Goal: Task Accomplishment & Management: Manage account settings

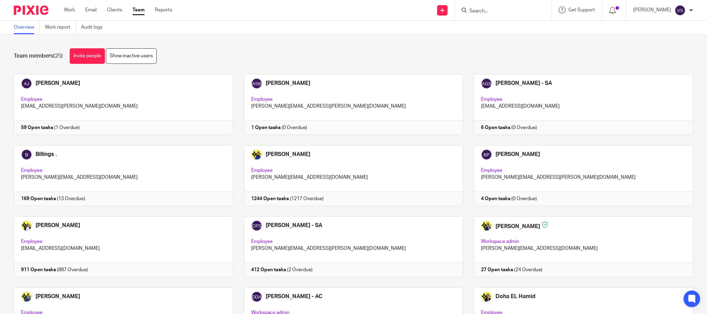
scroll to position [418, 0]
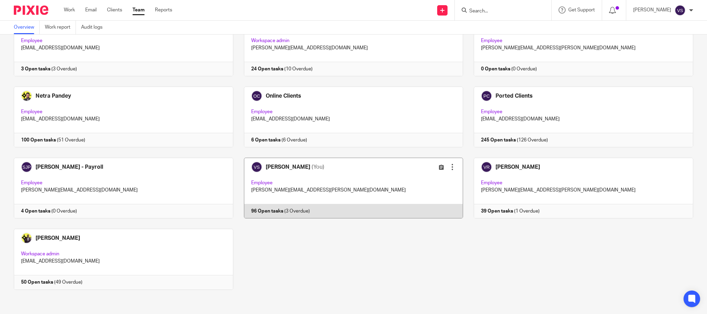
click at [307, 187] on link at bounding box center [348, 188] width 230 height 61
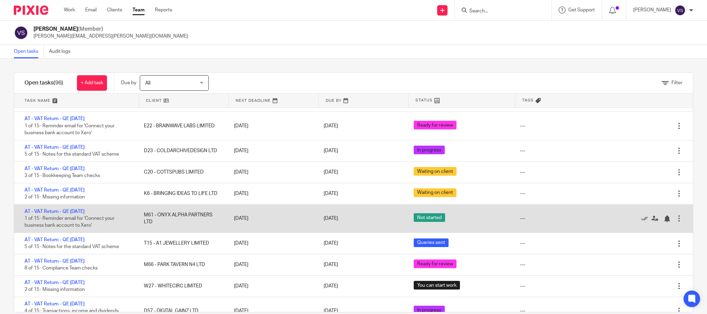
scroll to position [52, 0]
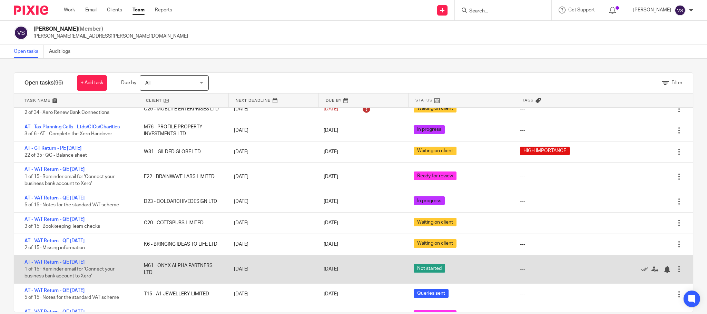
click at [85, 263] on link "AT - VAT Return - QE [DATE]" at bounding box center [55, 262] width 60 height 5
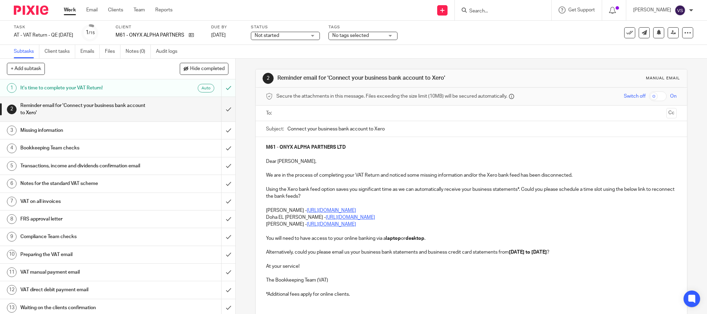
click at [320, 36] on div "Not started Not started" at bounding box center [285, 36] width 69 height 8
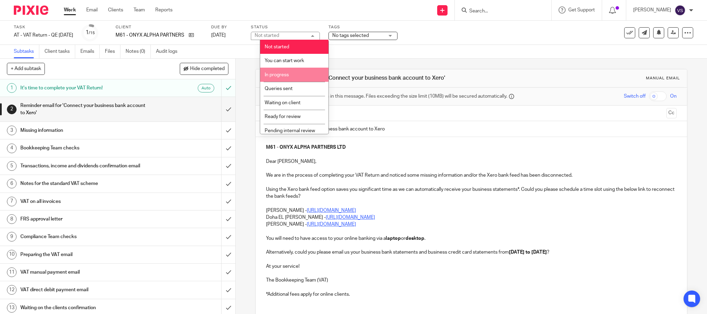
click at [296, 74] on li "In progress" at bounding box center [294, 75] width 68 height 14
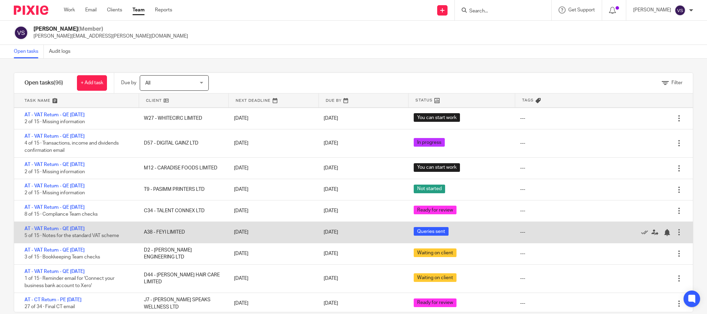
scroll to position [259, 0]
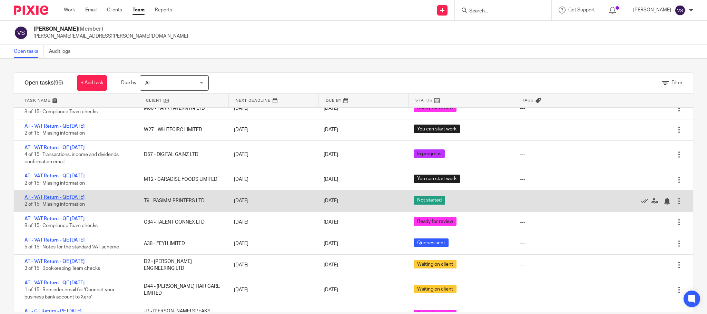
click at [80, 200] on link "AT - VAT Return - QE [DATE]" at bounding box center [55, 197] width 60 height 5
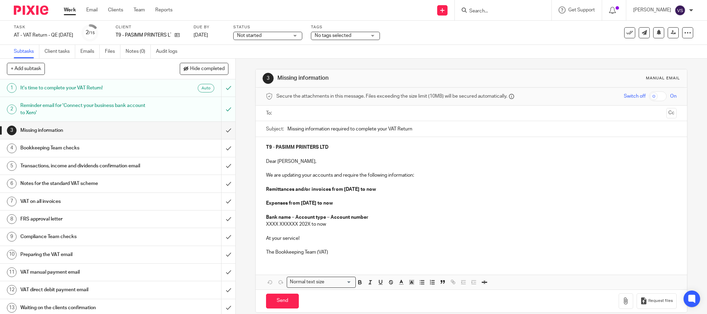
click at [302, 32] on div "Not started Not started" at bounding box center [267, 36] width 69 height 8
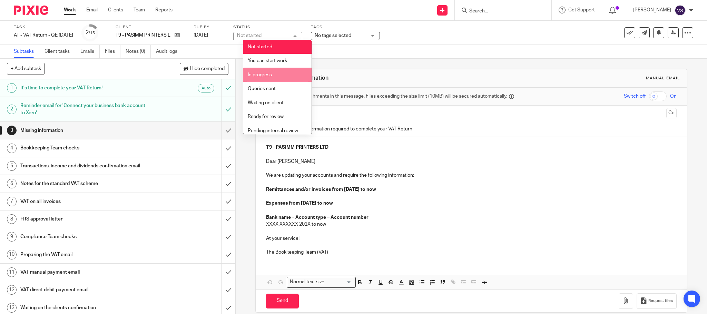
click at [286, 78] on li "In progress" at bounding box center [277, 75] width 68 height 14
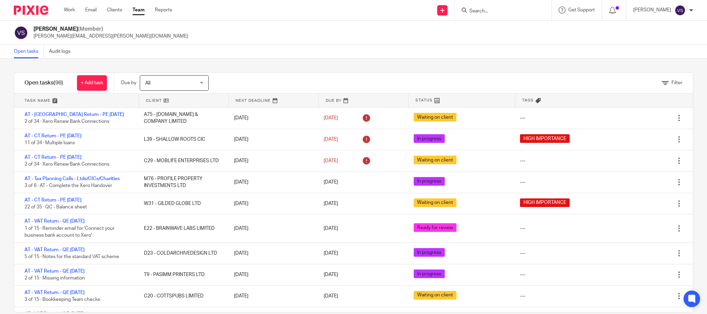
click at [501, 11] on input "Search" at bounding box center [500, 11] width 62 height 6
paste input "BRAINWAVE LABS LIMITED"
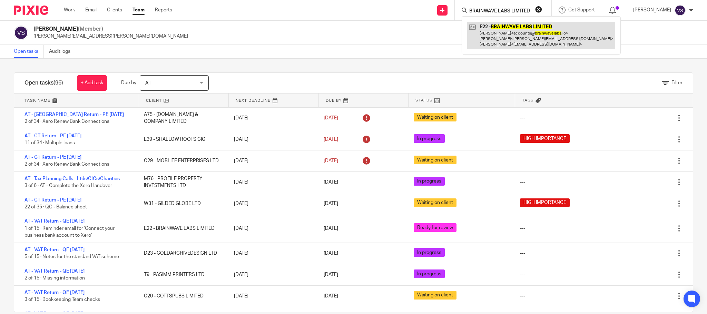
type input "BRAINWAVE LABS LIMITED"
click at [500, 42] on link at bounding box center [541, 35] width 148 height 27
click at [505, 33] on link at bounding box center [541, 35] width 148 height 27
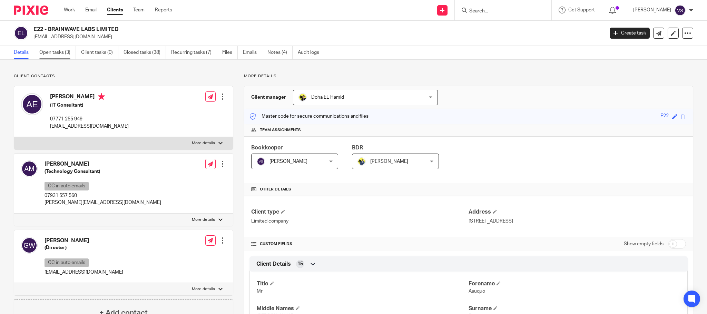
click at [53, 52] on link "Open tasks (3)" at bounding box center [57, 52] width 37 height 13
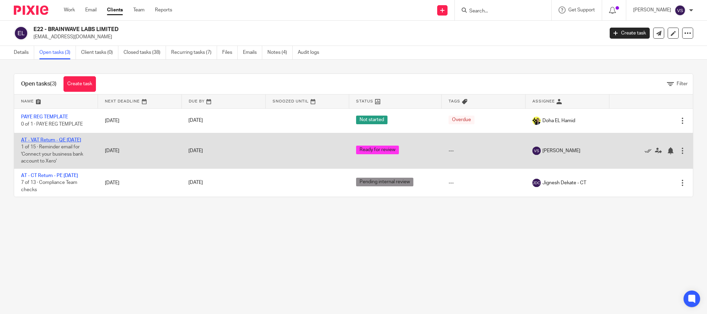
click at [61, 139] on link "AT - VAT Return - QE [DATE]" at bounding box center [51, 140] width 60 height 5
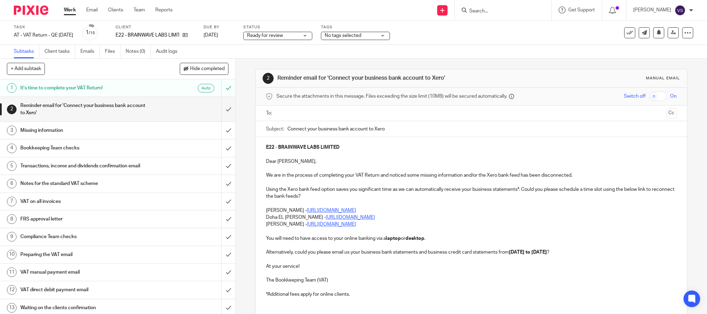
click at [312, 36] on div "Ready for review Ready for review" at bounding box center [277, 36] width 69 height 8
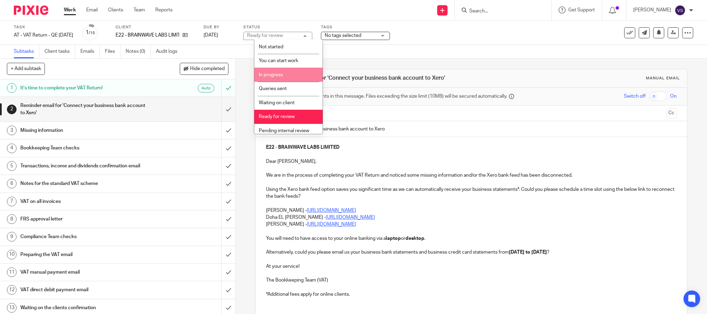
click at [282, 79] on li "In progress" at bounding box center [288, 75] width 68 height 14
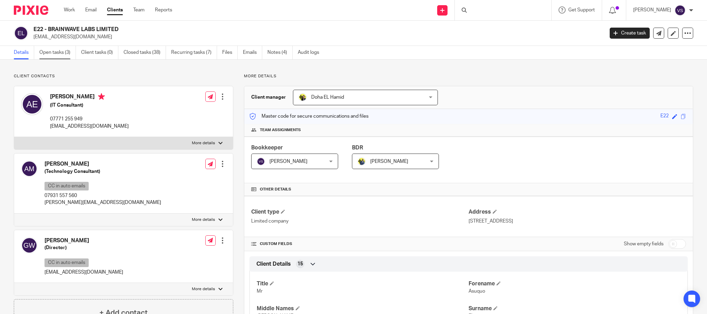
click at [54, 55] on link "Open tasks (3)" at bounding box center [57, 52] width 37 height 13
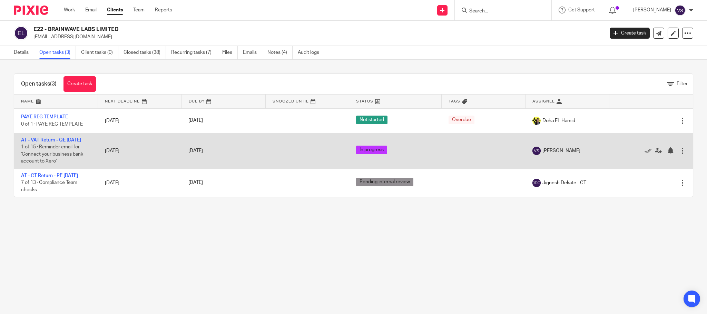
click at [56, 140] on link "AT - VAT Return - QE [DATE]" at bounding box center [51, 140] width 60 height 5
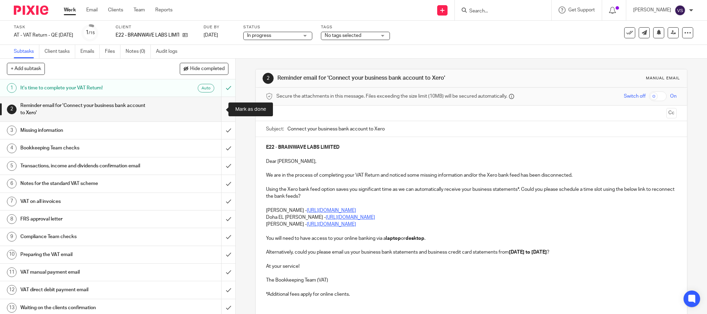
click at [220, 113] on input "submit" at bounding box center [117, 109] width 235 height 25
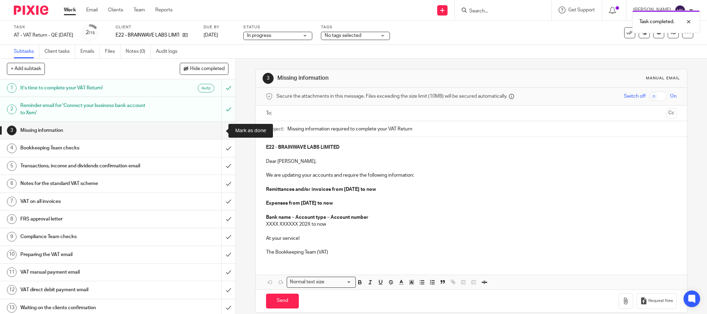
click at [218, 135] on input "submit" at bounding box center [117, 130] width 235 height 17
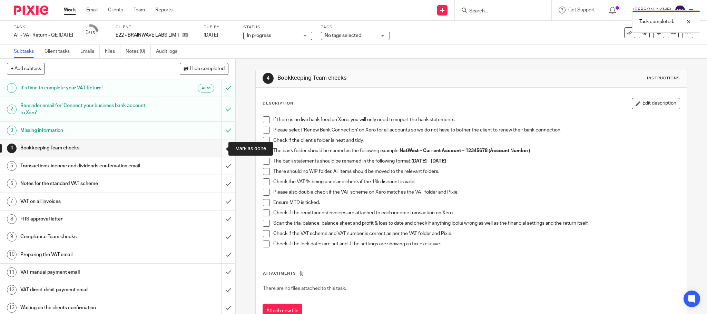
click at [215, 149] on input "submit" at bounding box center [117, 147] width 235 height 17
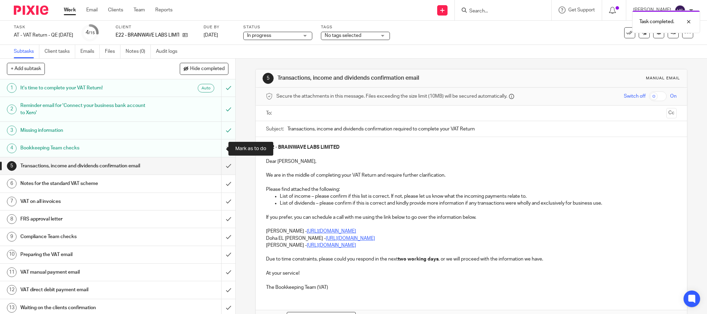
click at [217, 150] on input "submit" at bounding box center [117, 147] width 235 height 17
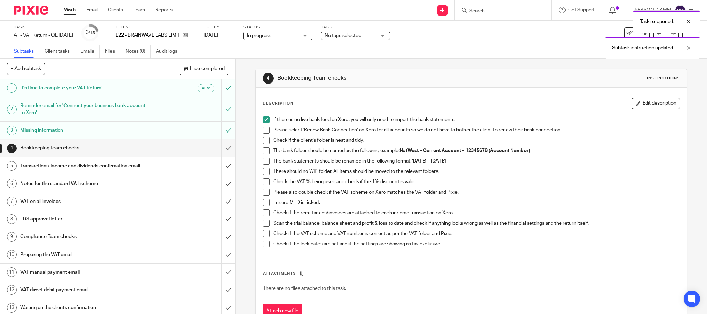
click at [264, 128] on span at bounding box center [266, 130] width 7 height 7
click at [264, 142] on span at bounding box center [266, 140] width 7 height 7
click at [265, 153] on span at bounding box center [266, 150] width 7 height 7
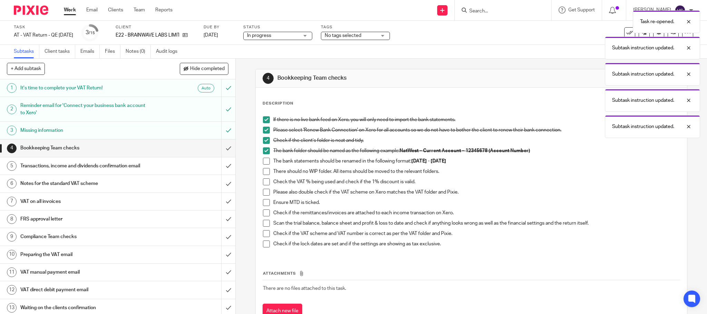
click at [265, 163] on span at bounding box center [266, 161] width 7 height 7
click at [265, 172] on span at bounding box center [266, 171] width 7 height 7
click at [263, 181] on span at bounding box center [266, 181] width 7 height 7
click at [264, 188] on li "Check the VAT % being used and check if the 1% discount is valid." at bounding box center [471, 183] width 417 height 10
click at [264, 192] on span at bounding box center [266, 192] width 7 height 7
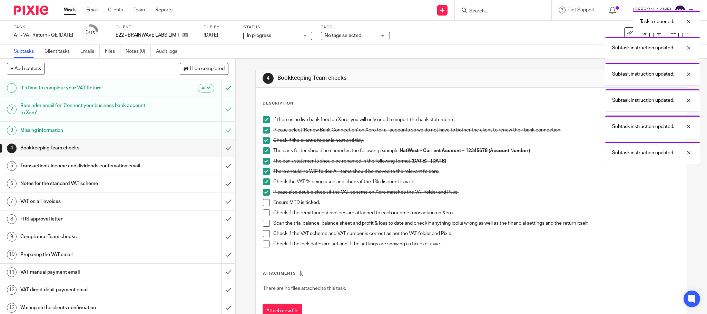
click at [264, 199] on li "Please also double check if the VAT scheme on Xero matches the VAT folder and P…" at bounding box center [471, 194] width 417 height 10
click at [264, 204] on span at bounding box center [266, 202] width 7 height 7
click at [266, 212] on span at bounding box center [266, 213] width 7 height 7
click at [264, 224] on span at bounding box center [266, 223] width 7 height 7
drag, startPoint x: 264, startPoint y: 230, endPoint x: 259, endPoint y: 245, distance: 16.2
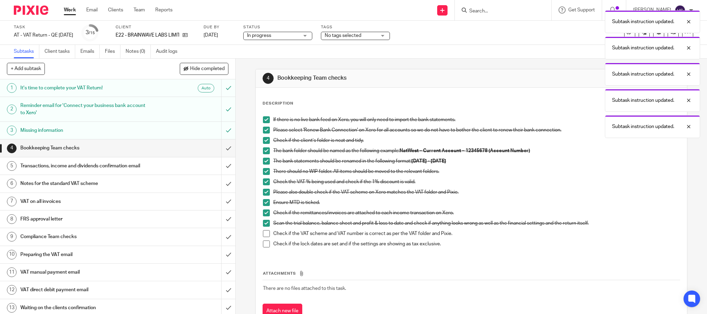
click at [264, 231] on span at bounding box center [266, 233] width 7 height 7
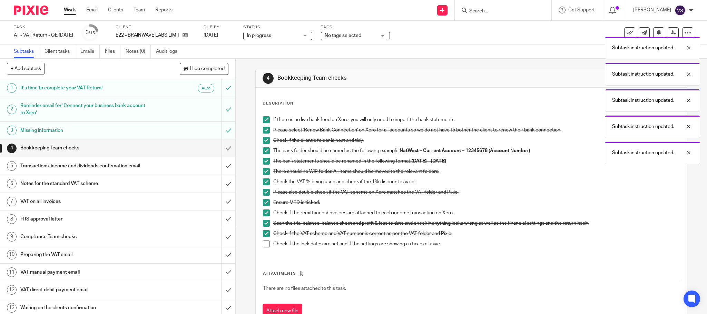
click at [263, 245] on span at bounding box center [266, 244] width 7 height 7
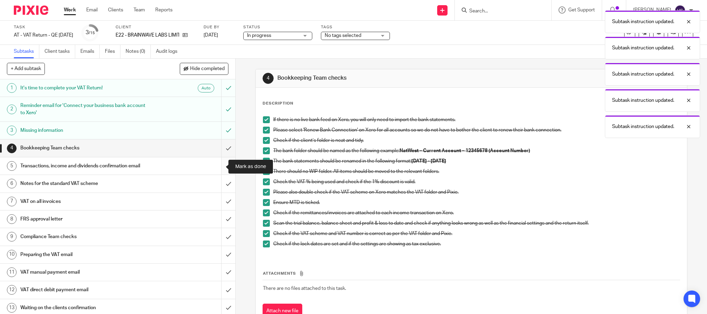
click at [218, 167] on input "submit" at bounding box center [117, 165] width 235 height 17
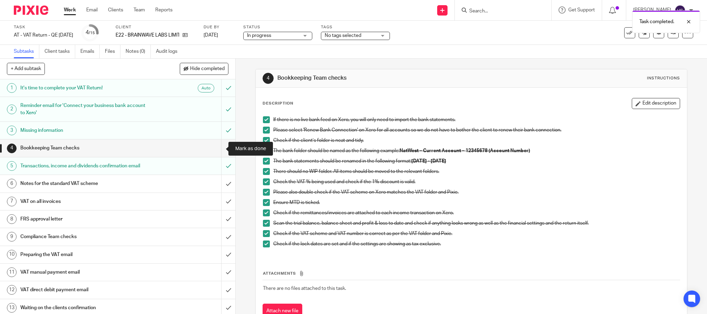
click at [219, 148] on input "submit" at bounding box center [117, 147] width 235 height 17
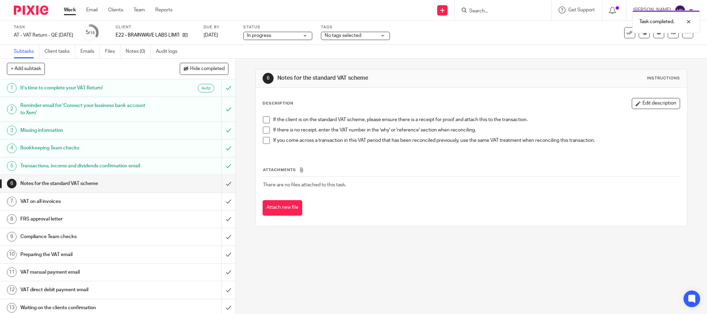
click at [263, 121] on span at bounding box center [266, 119] width 7 height 7
click at [263, 135] on li "If there is no receipt, enter the VAT number in the 'why' or 'reference' sectio…" at bounding box center [471, 132] width 417 height 10
click at [263, 134] on li "If there is no receipt, enter the VAT number in the 'why' or 'reference' sectio…" at bounding box center [471, 132] width 417 height 10
click at [263, 130] on span at bounding box center [266, 130] width 7 height 7
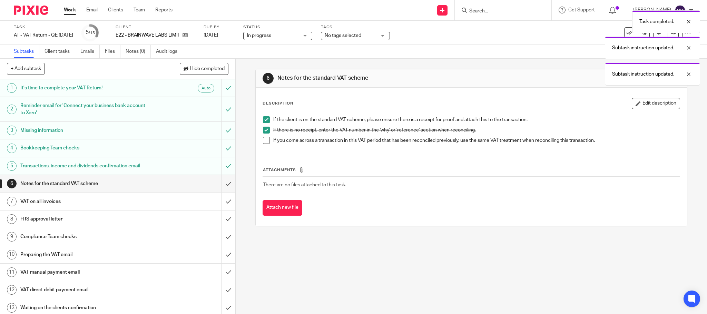
click at [263, 141] on span at bounding box center [266, 140] width 7 height 7
click at [220, 186] on input "submit" at bounding box center [117, 183] width 235 height 17
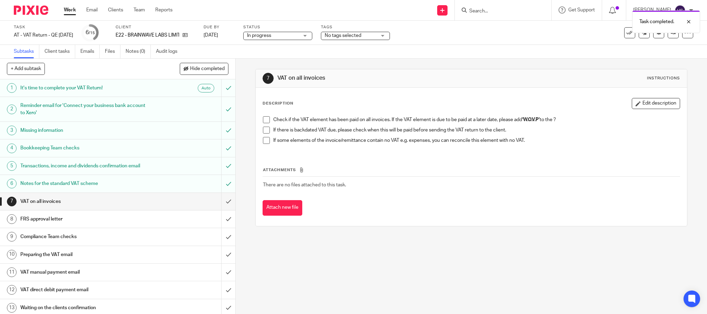
click at [263, 118] on span at bounding box center [266, 119] width 7 height 7
click at [264, 133] on span at bounding box center [266, 130] width 7 height 7
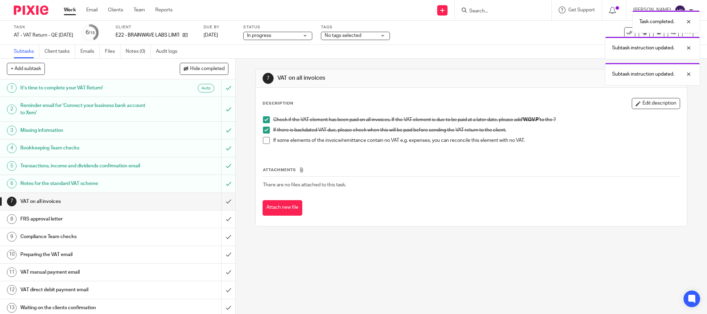
click at [263, 140] on span at bounding box center [266, 140] width 7 height 7
click at [220, 203] on input "submit" at bounding box center [117, 201] width 235 height 17
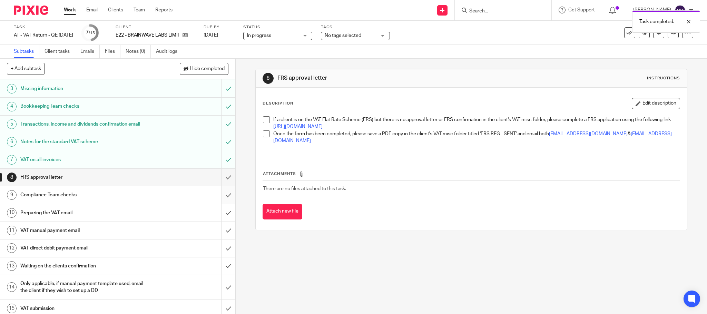
scroll to position [48, 0]
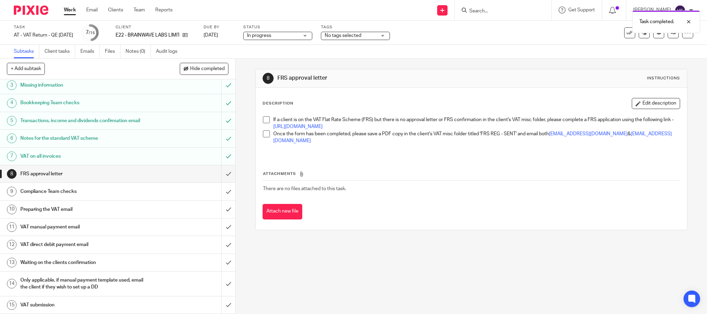
click at [263, 123] on span at bounding box center [266, 119] width 7 height 7
click at [263, 130] on span at bounding box center [266, 133] width 7 height 7
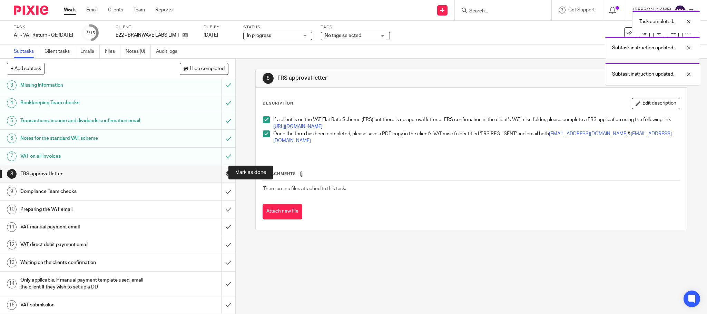
click at [218, 174] on input "submit" at bounding box center [117, 173] width 235 height 17
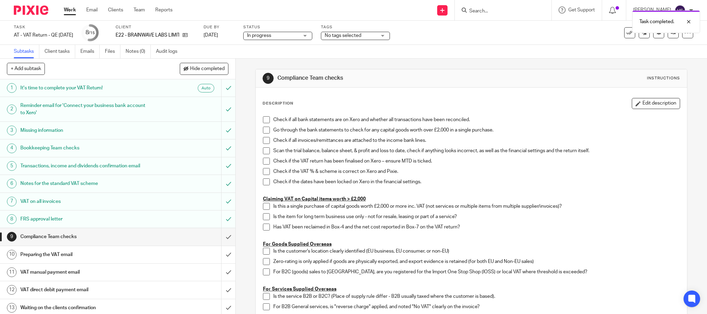
click at [312, 35] on div "In progress In progress" at bounding box center [277, 36] width 69 height 8
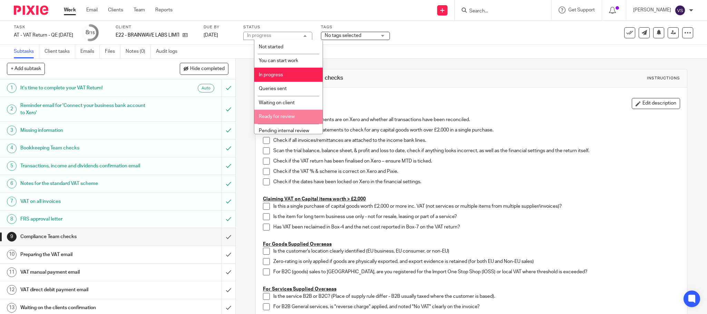
click at [285, 116] on span "Ready for review" at bounding box center [277, 116] width 36 height 5
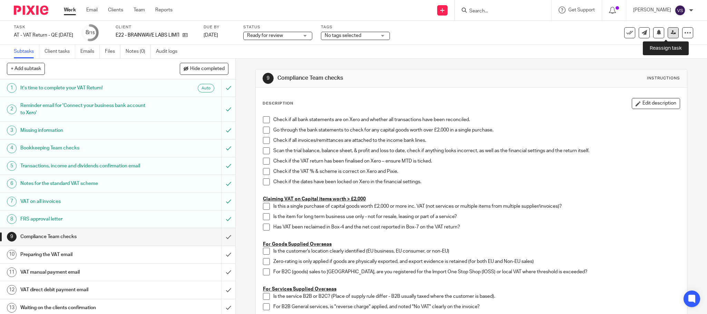
click at [671, 31] on icon at bounding box center [673, 32] width 5 height 5
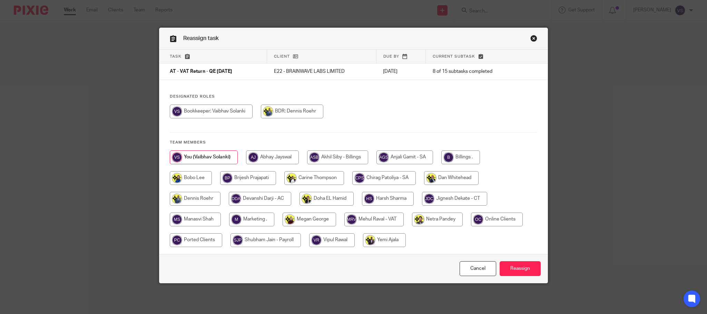
click at [371, 221] on input "radio" at bounding box center [373, 220] width 59 height 14
radio input "true"
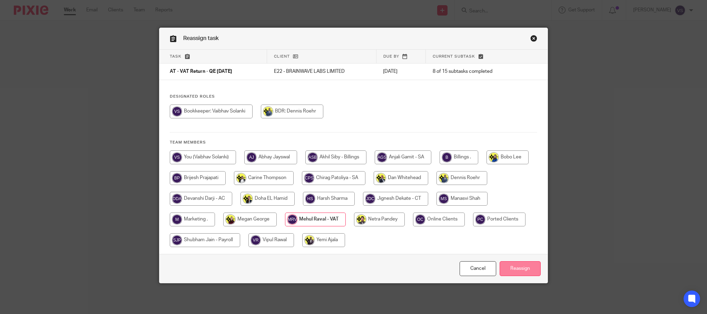
click at [517, 272] on input "Reassign" at bounding box center [520, 268] width 41 height 15
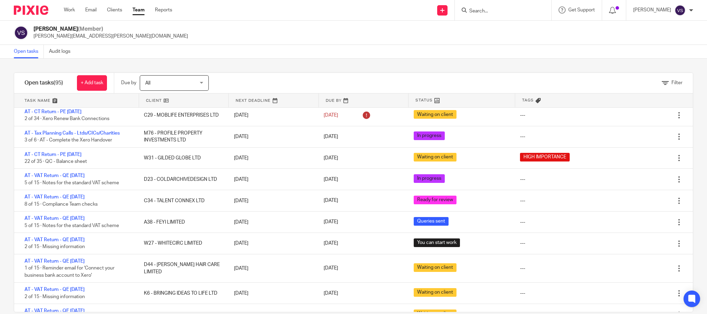
scroll to position [104, 0]
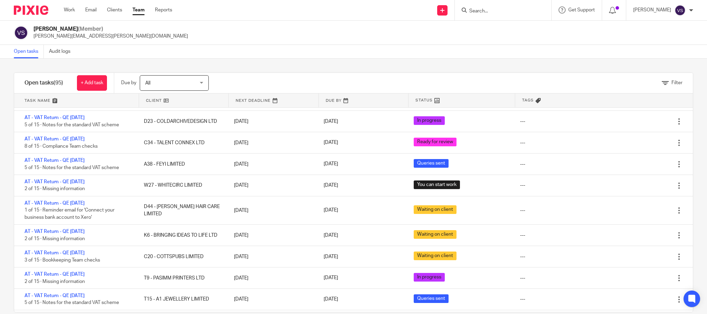
click at [484, 6] on form at bounding box center [506, 10] width 74 height 9
click at [489, 12] on input "Search" at bounding box center [500, 11] width 62 height 6
paste input "A1 JEWELLERY LIMITED"
type input "A1 JEWELLERY LIMITED"
click at [491, 30] on link at bounding box center [517, 30] width 100 height 16
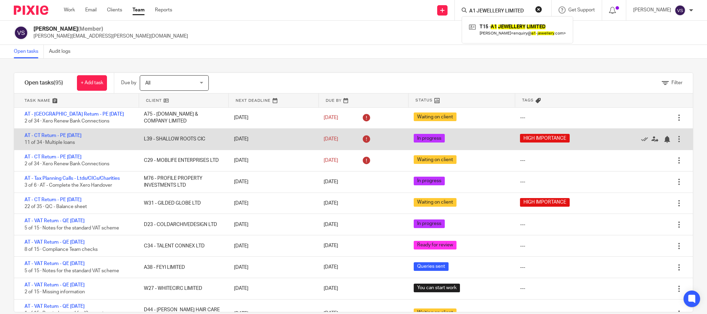
scroll to position [0, 0]
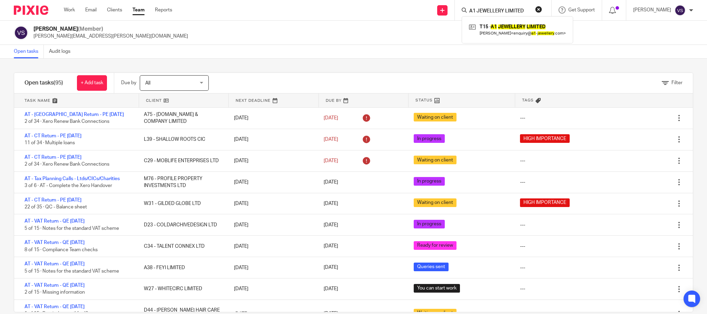
click at [539, 7] on button "reset" at bounding box center [538, 9] width 7 height 7
click at [490, 7] on form at bounding box center [506, 10] width 74 height 9
click at [490, 12] on input "Search" at bounding box center [500, 11] width 62 height 6
paste input "ONYX ALPHA PARTNERS LTD"
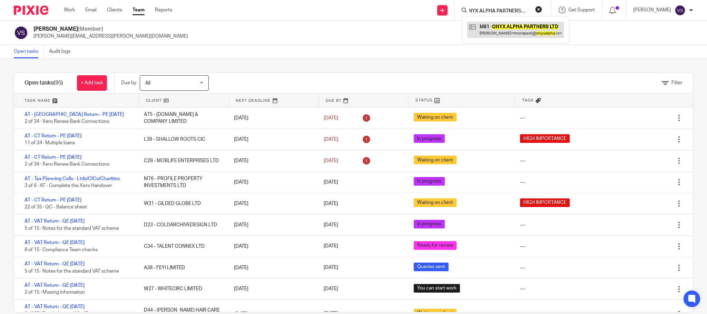
type input "ONYX ALPHA PARTNERS LTD"
click at [490, 32] on link at bounding box center [515, 30] width 97 height 16
click at [542, 10] on button "reset" at bounding box center [538, 9] width 7 height 7
click at [497, 7] on form at bounding box center [506, 10] width 74 height 9
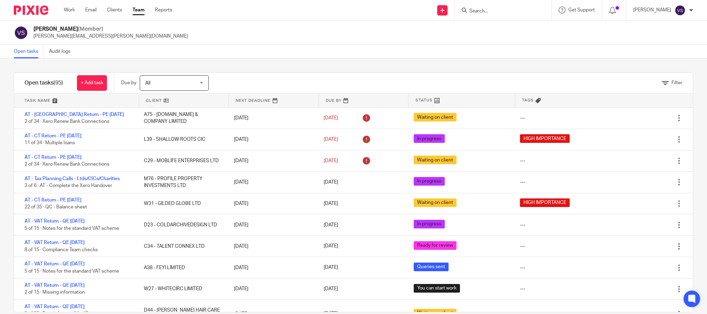
click at [490, 12] on input "Search" at bounding box center [500, 11] width 62 height 6
paste input "ONYX ALPHA PARTNERS LTD"
type input "ONYX ALPHA PARTNERS LTD"
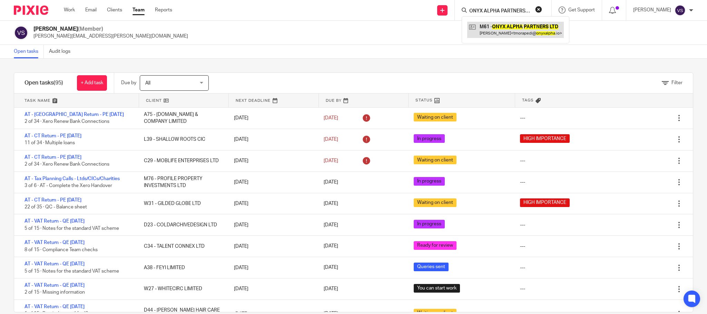
click at [505, 31] on link at bounding box center [515, 30] width 97 height 16
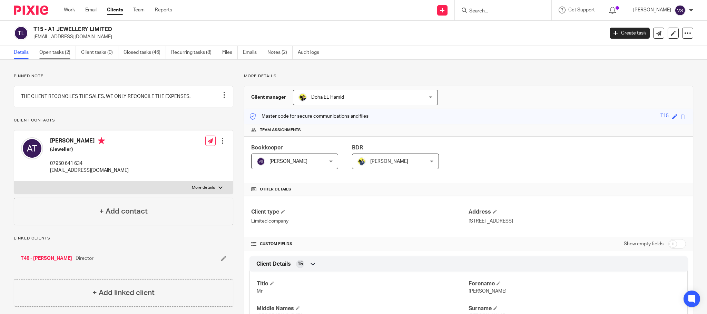
click at [60, 55] on link "Open tasks (2)" at bounding box center [57, 52] width 37 height 13
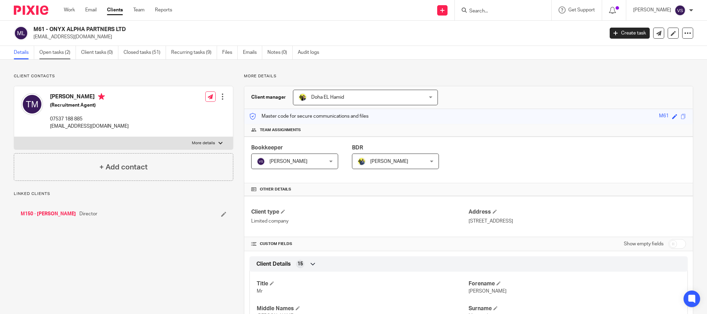
click at [52, 55] on link "Open tasks (2)" at bounding box center [57, 52] width 37 height 13
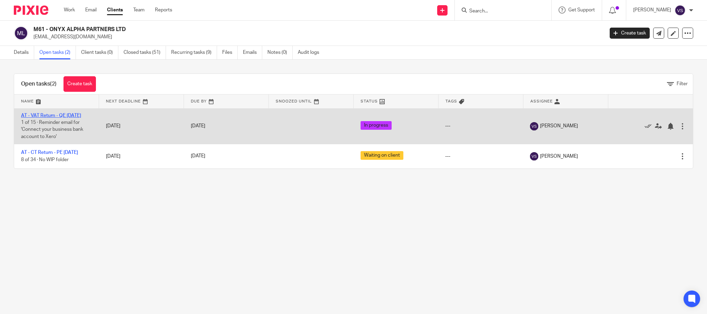
click at [77, 117] on link "AT - VAT Return - QE 31-08-2025" at bounding box center [51, 115] width 60 height 5
click at [59, 115] on link "AT - VAT Return - QE 31-08-2025" at bounding box center [51, 115] width 60 height 5
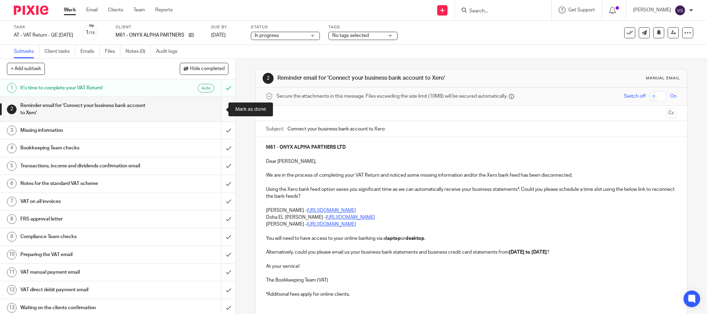
click at [216, 110] on input "submit" at bounding box center [117, 109] width 235 height 25
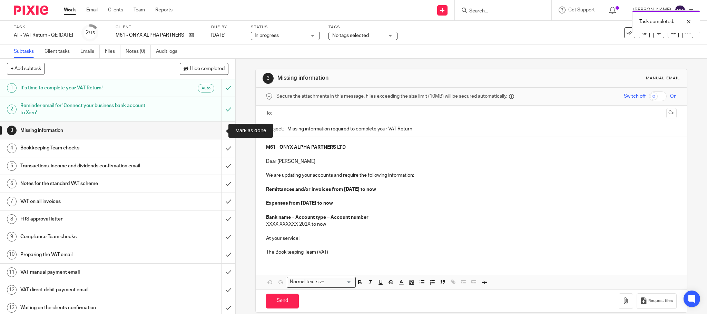
click at [218, 134] on input "submit" at bounding box center [117, 130] width 235 height 17
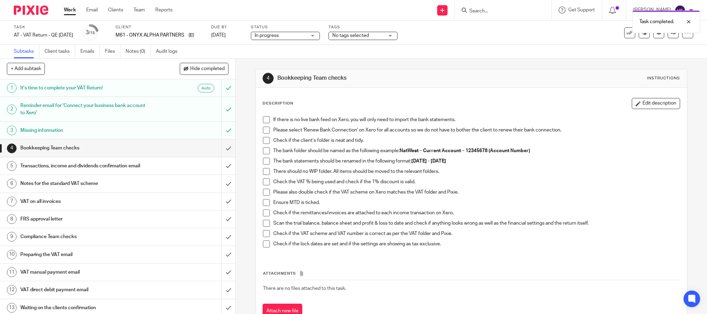
click at [263, 122] on span at bounding box center [266, 119] width 7 height 7
click at [264, 128] on span at bounding box center [266, 130] width 7 height 7
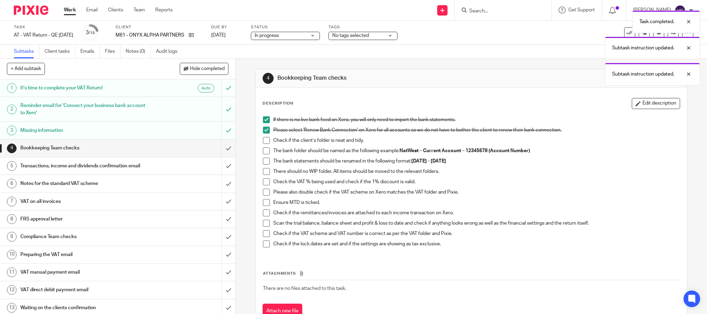
click at [264, 148] on span at bounding box center [266, 150] width 7 height 7
click at [263, 140] on span at bounding box center [266, 140] width 7 height 7
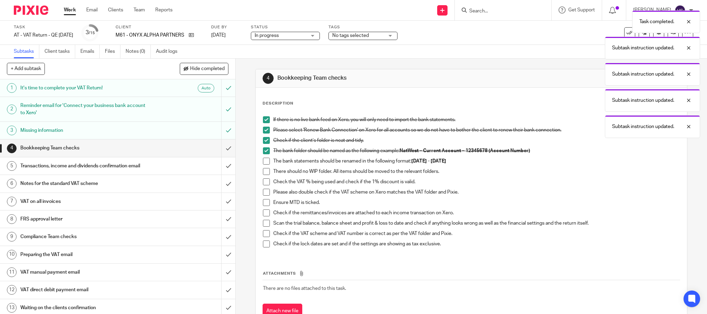
click at [264, 164] on span at bounding box center [266, 161] width 7 height 7
click at [263, 172] on span at bounding box center [266, 171] width 7 height 7
click at [263, 184] on span at bounding box center [266, 181] width 7 height 7
click at [263, 193] on span at bounding box center [266, 192] width 7 height 7
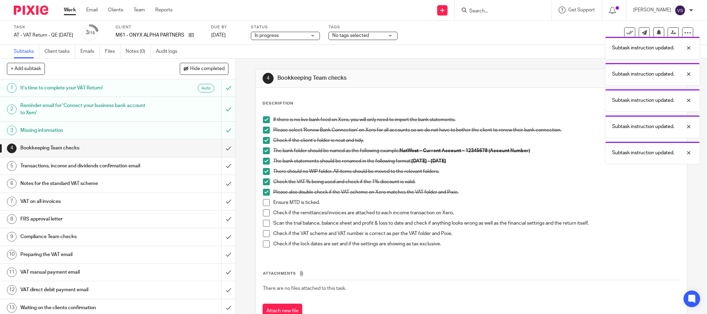
click at [263, 202] on span at bounding box center [266, 202] width 7 height 7
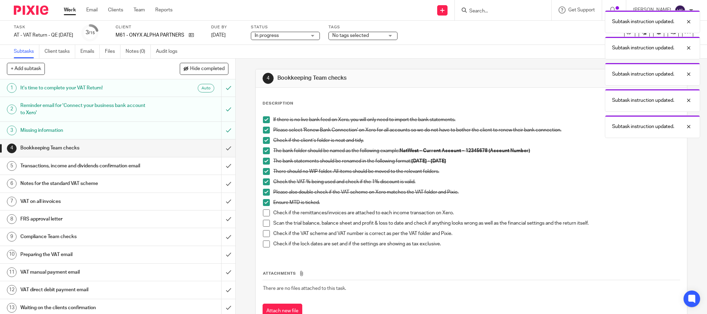
click at [263, 212] on span at bounding box center [266, 213] width 7 height 7
click at [263, 223] on span at bounding box center [266, 223] width 7 height 7
click at [264, 234] on span at bounding box center [266, 233] width 7 height 7
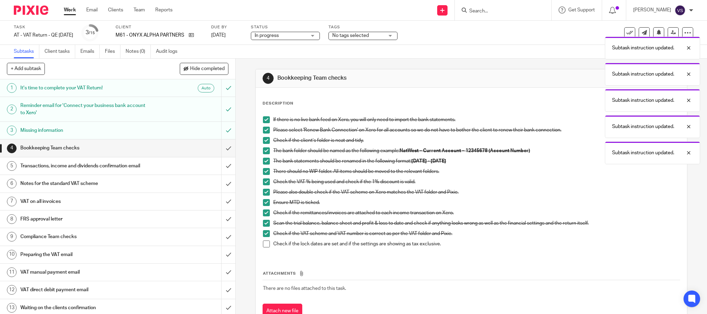
click at [264, 245] on span at bounding box center [266, 244] width 7 height 7
click at [216, 149] on input "submit" at bounding box center [117, 147] width 235 height 17
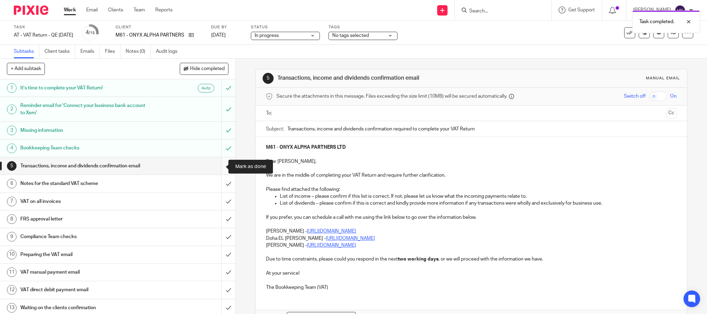
click at [215, 166] on input "submit" at bounding box center [117, 165] width 235 height 17
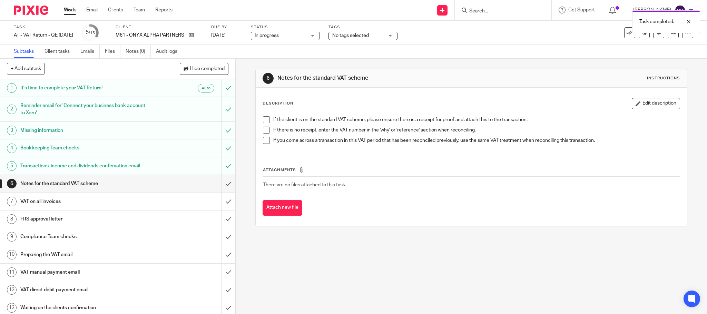
click at [265, 121] on span at bounding box center [266, 119] width 7 height 7
click at [264, 132] on span at bounding box center [266, 130] width 7 height 7
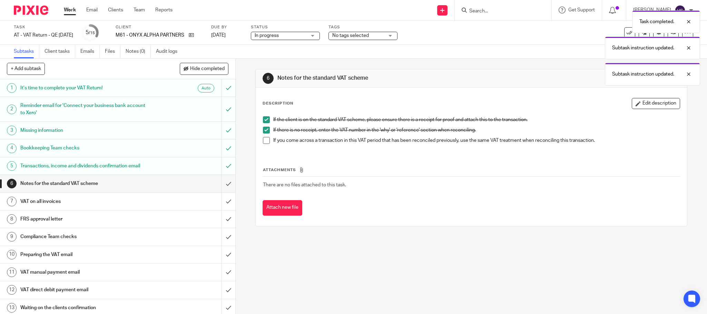
click at [263, 141] on span at bounding box center [266, 140] width 7 height 7
click at [219, 184] on input "submit" at bounding box center [117, 183] width 235 height 17
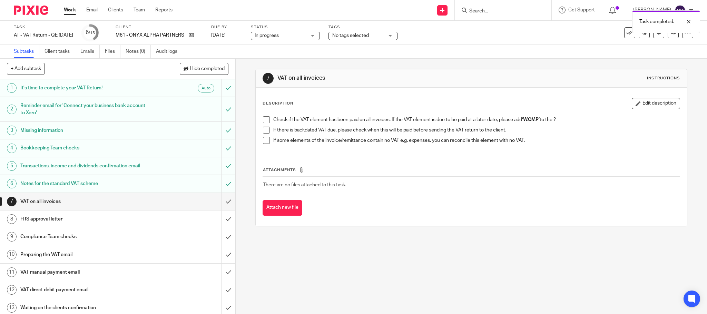
click at [263, 120] on span at bounding box center [266, 119] width 7 height 7
click at [263, 132] on span at bounding box center [266, 130] width 7 height 7
click at [264, 144] on li "If some elements of the invoice/remittance contain no VAT e.g. expenses, you ca…" at bounding box center [471, 142] width 417 height 10
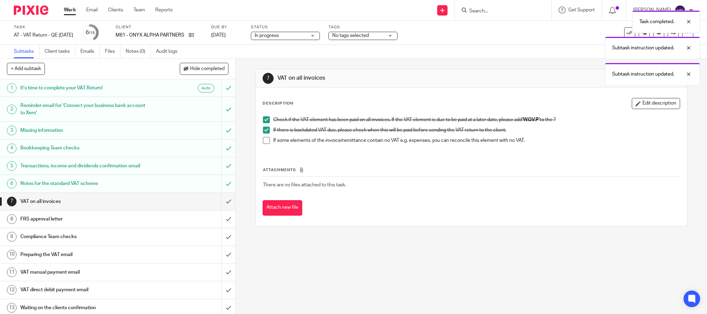
click at [264, 143] on span at bounding box center [266, 140] width 7 height 7
click at [219, 200] on input "submit" at bounding box center [117, 201] width 235 height 17
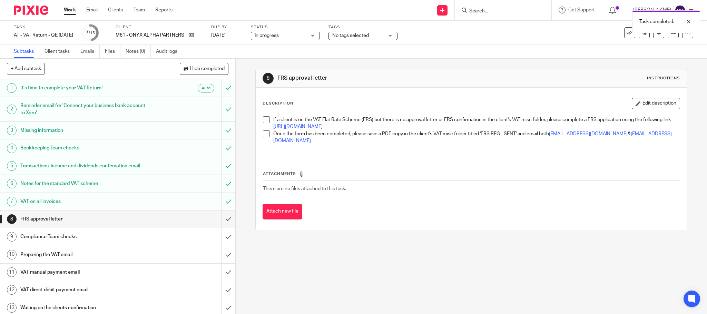
click at [263, 119] on span at bounding box center [266, 119] width 7 height 7
click at [265, 135] on span at bounding box center [266, 133] width 7 height 7
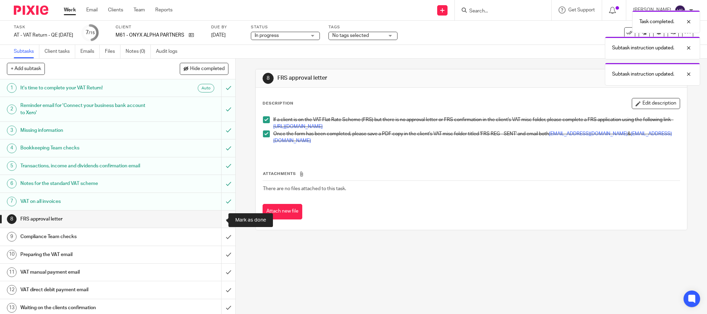
click at [220, 217] on input "submit" at bounding box center [117, 219] width 235 height 17
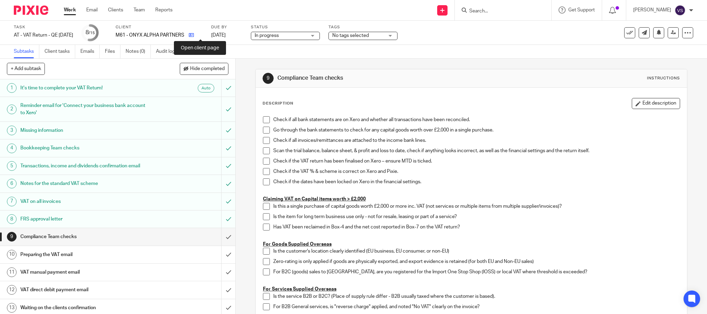
click at [194, 36] on icon at bounding box center [191, 34] width 5 height 5
click at [320, 33] on div "In progress In progress" at bounding box center [285, 36] width 69 height 8
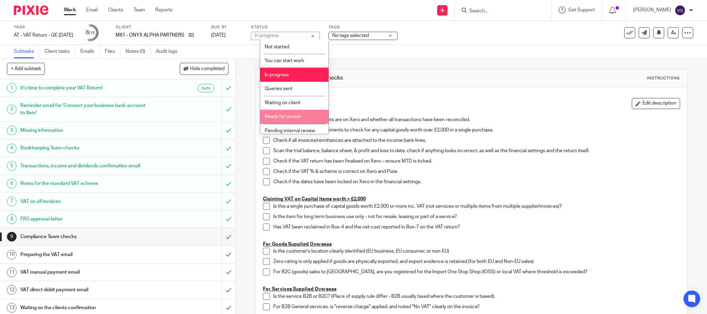
click at [291, 118] on span "Ready for review" at bounding box center [283, 116] width 36 height 5
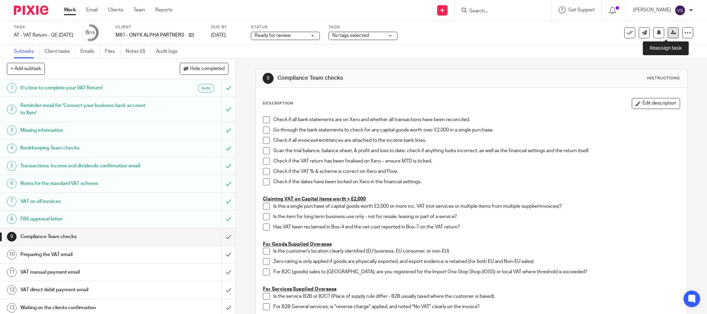
click at [671, 32] on icon at bounding box center [673, 32] width 5 height 5
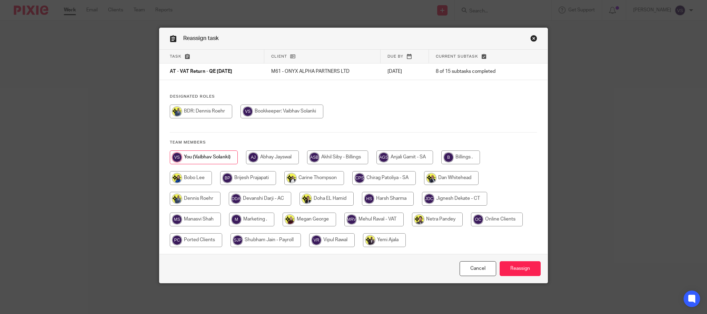
click at [371, 221] on input "radio" at bounding box center [373, 220] width 59 height 14
radio input "true"
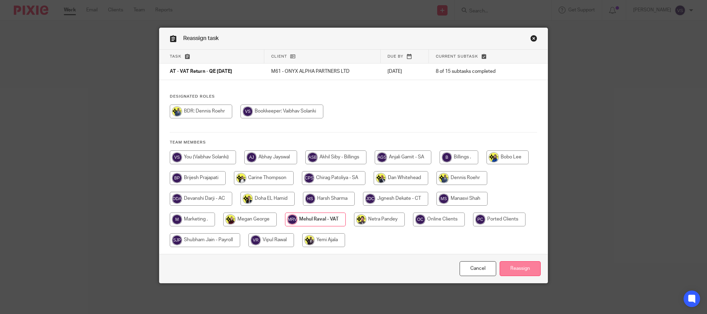
click at [515, 267] on input "Reassign" at bounding box center [520, 268] width 41 height 15
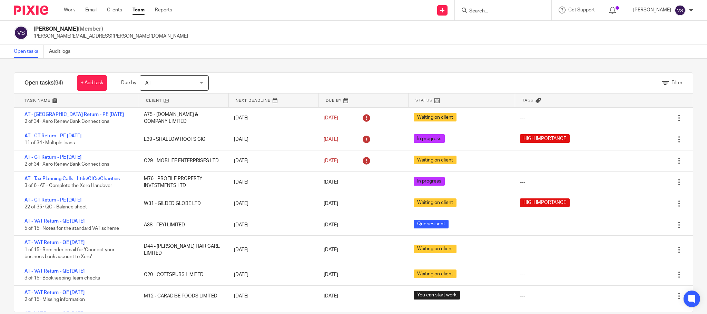
click at [504, 14] on input "Search" at bounding box center [500, 11] width 62 height 6
paste input "OF ARCHITECTURE LIMITED"
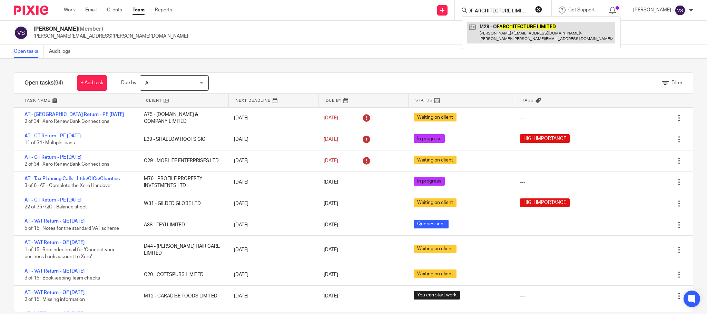
type input "OF ARCHITECTURE LIMITED"
click at [498, 34] on link at bounding box center [541, 32] width 148 height 21
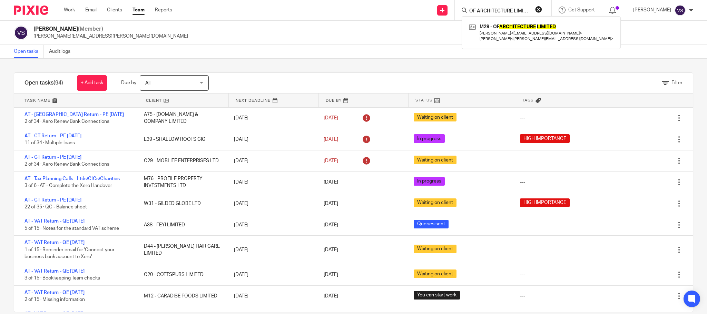
click at [542, 9] on button "reset" at bounding box center [538, 9] width 7 height 7
click at [495, 13] on input "Search" at bounding box center [500, 11] width 62 height 6
paste input "DAVIES HAIR CARE LIMITED"
type input "DAVIES HAIR CARE LIMITED"
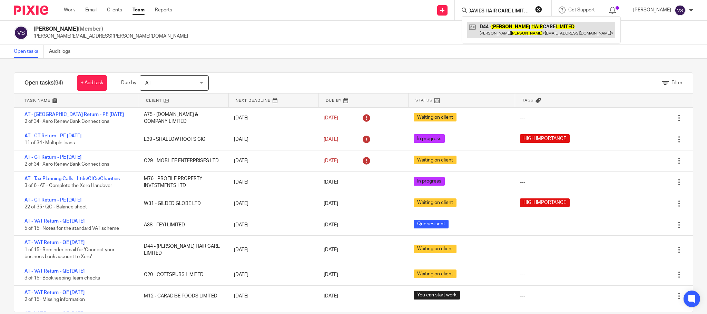
click at [504, 33] on link at bounding box center [541, 30] width 148 height 16
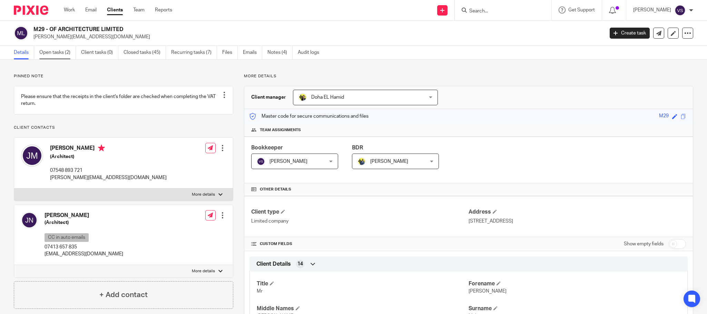
click at [58, 50] on link "Open tasks (2)" at bounding box center [57, 52] width 37 height 13
